Goal: Task Accomplishment & Management: Manage account settings

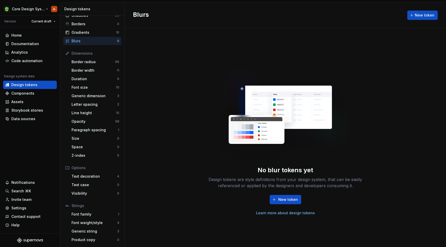
scroll to position [142, 0]
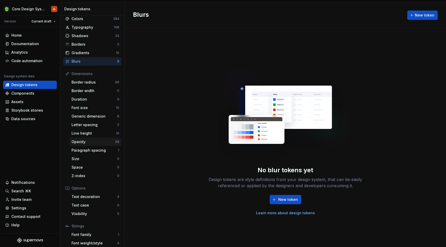
scroll to position [17, 0]
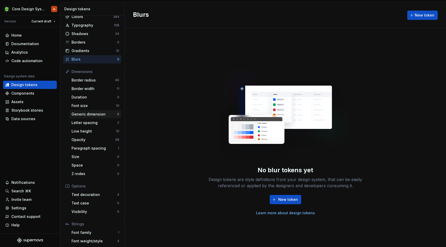
click at [95, 112] on div "Generic dimension" at bounding box center [94, 114] width 46 height 5
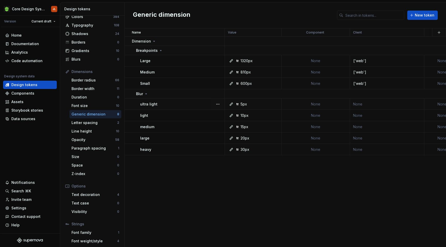
click at [361, 106] on td "None" at bounding box center [387, 104] width 74 height 11
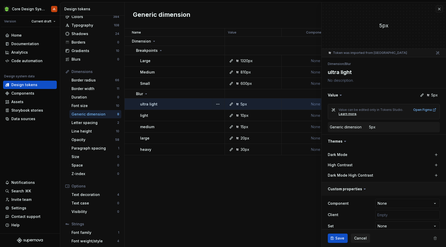
type textarea "*"
click at [385, 213] on input "text" at bounding box center [407, 214] width 64 height 9
type input "['android', 'ios', 'web']"
click at [338, 239] on span "Save" at bounding box center [339, 238] width 9 height 5
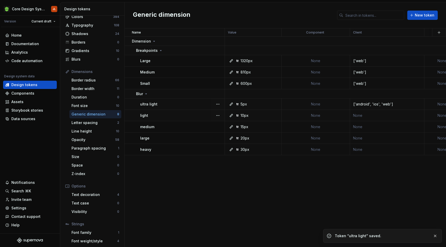
click at [365, 114] on td "None" at bounding box center [387, 115] width 74 height 11
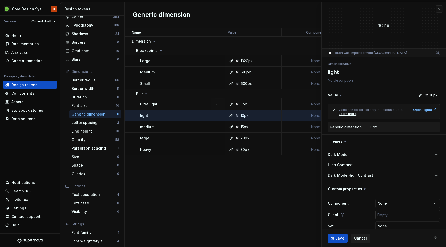
type textarea "*"
click at [389, 214] on input "text" at bounding box center [407, 214] width 64 height 9
type input "['android', 'ios', 'web']"
click at [340, 241] on button "Save" at bounding box center [338, 238] width 20 height 9
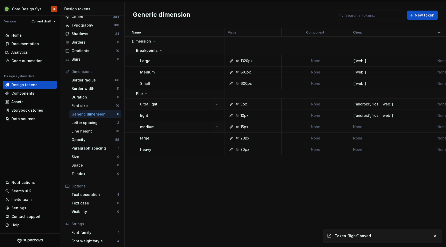
click at [387, 125] on td "None" at bounding box center [387, 126] width 74 height 11
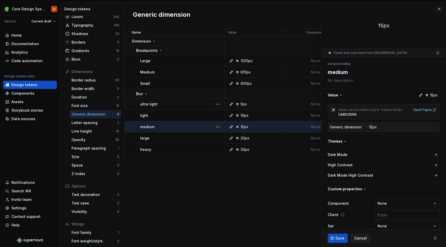
type textarea "*"
click at [394, 214] on input "text" at bounding box center [407, 214] width 64 height 9
type input "['android', 'ios', 'web']"
click at [341, 237] on span "Save" at bounding box center [339, 238] width 9 height 5
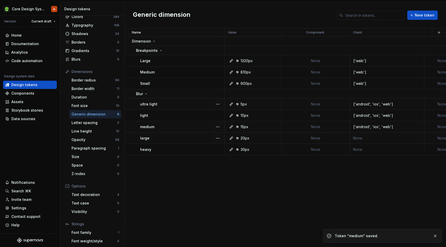
click at [373, 139] on td "None" at bounding box center [387, 138] width 74 height 11
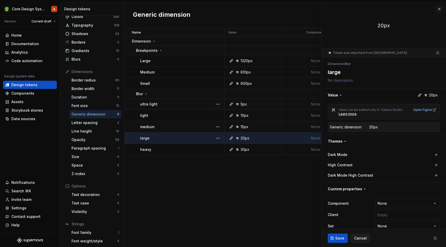
type textarea "*"
click at [393, 213] on input "text" at bounding box center [407, 214] width 64 height 9
type input "['android', 'ios', 'web']"
click at [336, 240] on span "Save" at bounding box center [339, 238] width 9 height 5
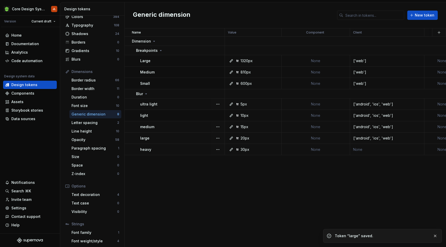
click at [385, 151] on td "None" at bounding box center [387, 149] width 74 height 11
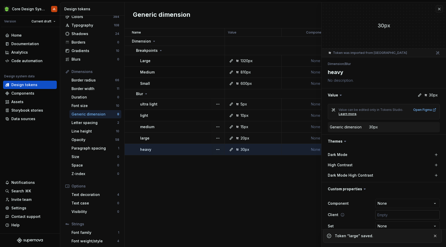
click at [386, 215] on input "text" at bounding box center [407, 214] width 64 height 9
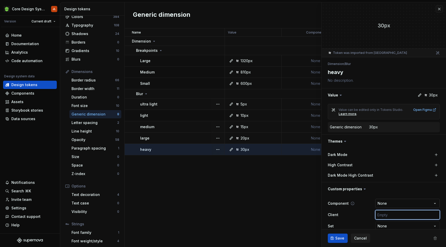
type textarea "*"
type input "['android', 'ios', 'web']"
click at [332, 237] on button "Save" at bounding box center [338, 238] width 20 height 9
type textarea "*"
